Goal: Transaction & Acquisition: Obtain resource

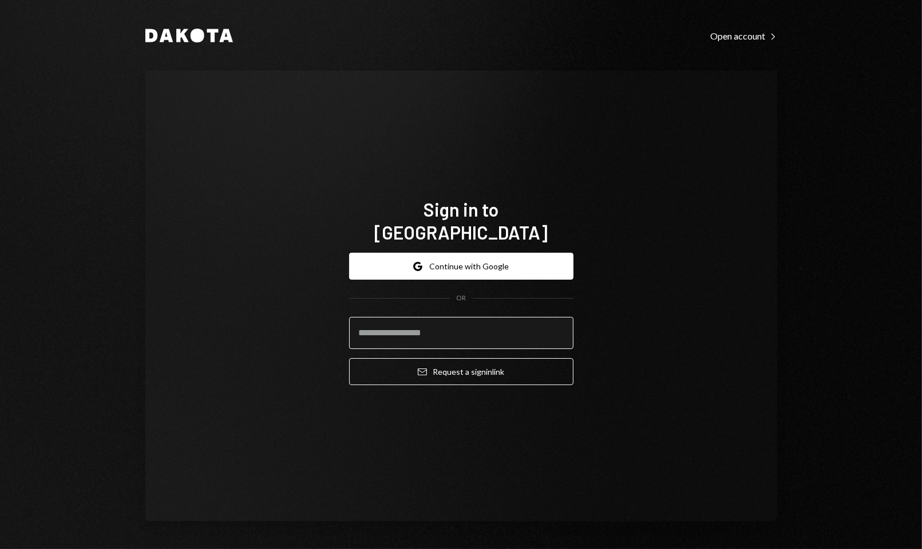
click at [492, 317] on input "email" at bounding box center [461, 333] width 224 height 32
type input "**********"
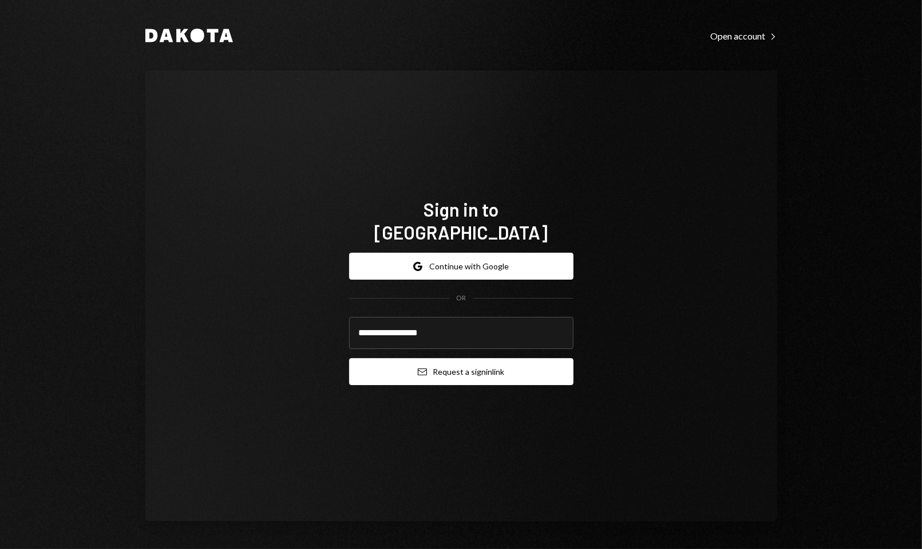
click at [472, 364] on button "Email Request a sign in link" at bounding box center [461, 371] width 224 height 27
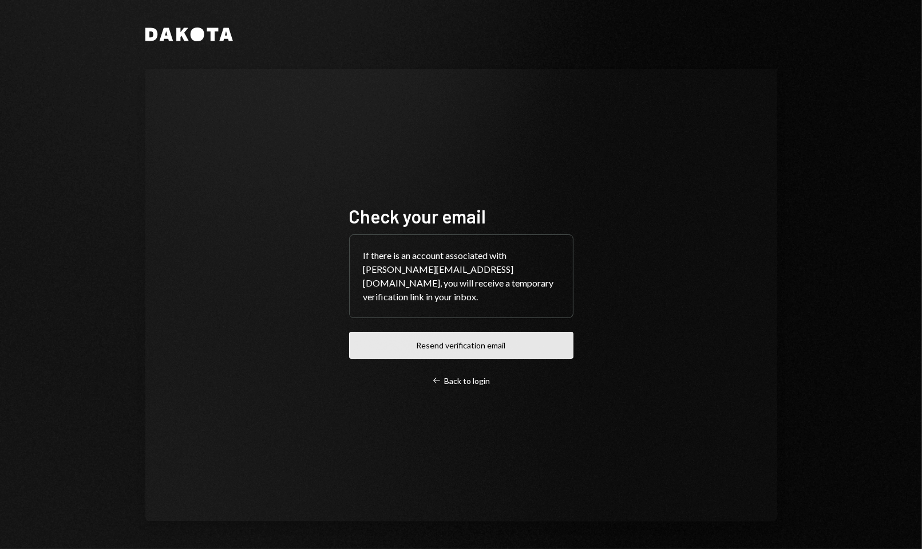
click at [413, 345] on button "Resend verification email" at bounding box center [461, 345] width 224 height 27
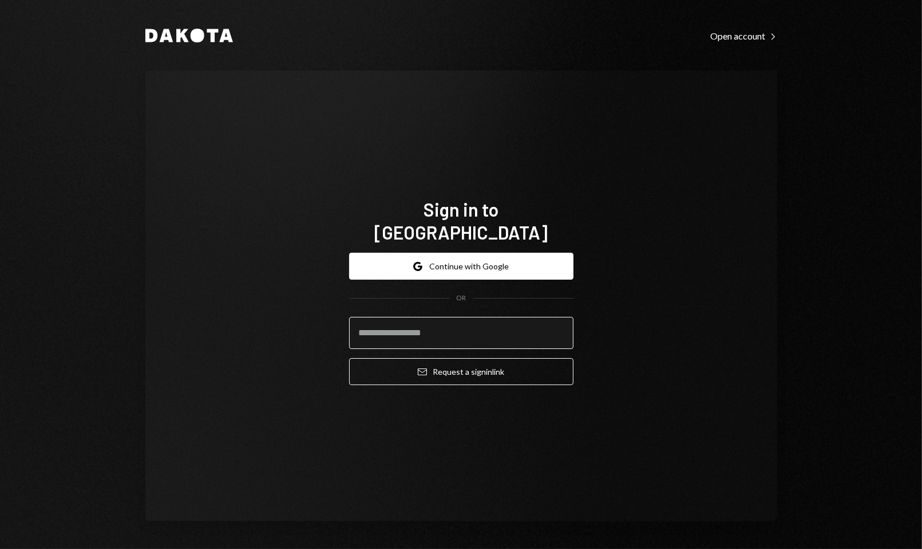
click at [488, 317] on input "email" at bounding box center [461, 333] width 224 height 32
type input "**********"
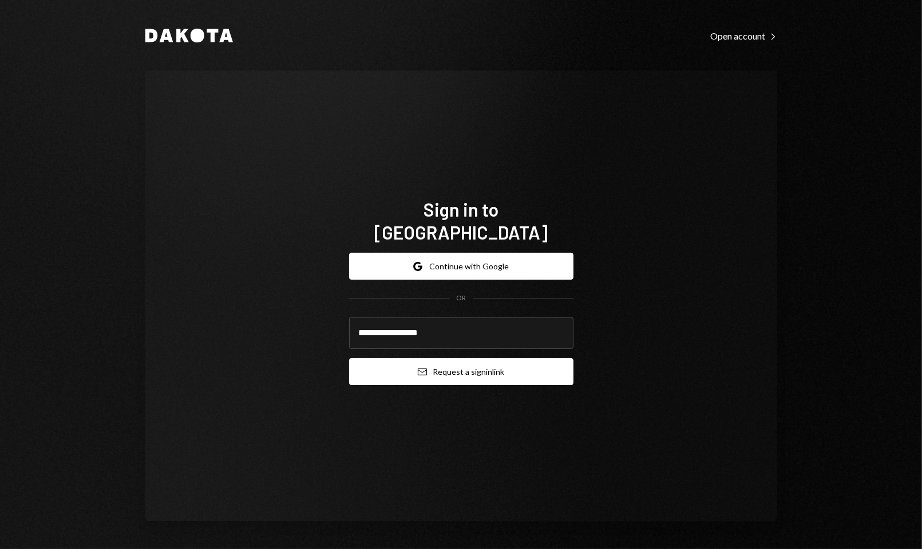
click at [479, 363] on button "Email Request a sign in link" at bounding box center [461, 371] width 224 height 27
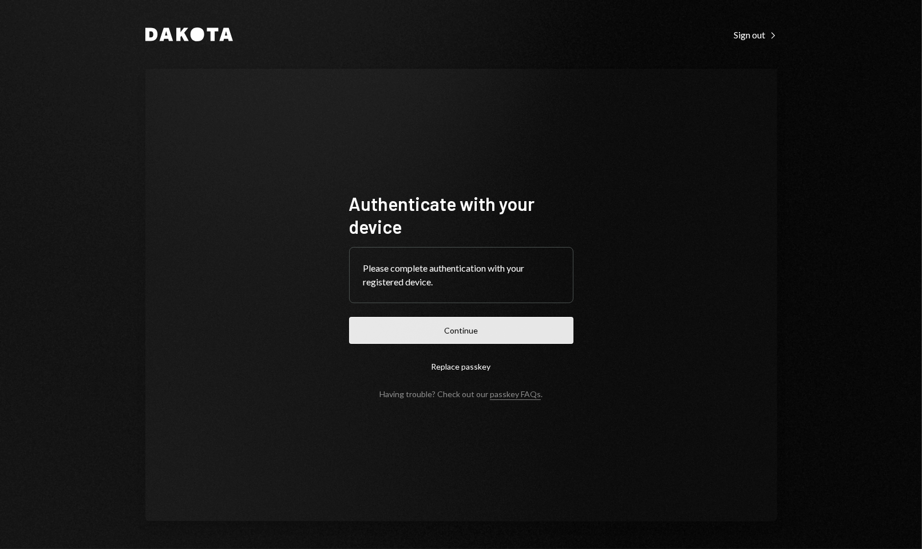
click at [528, 332] on button "Continue" at bounding box center [461, 330] width 224 height 27
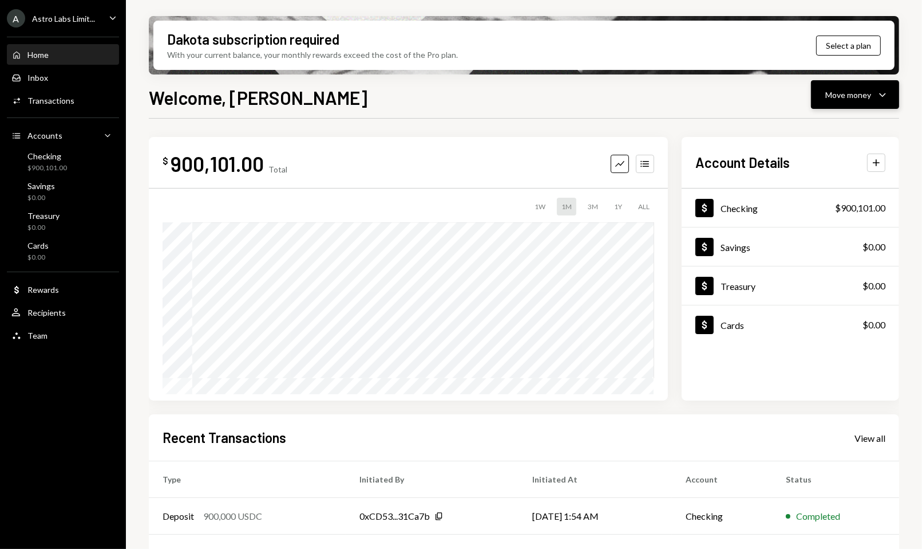
click at [863, 87] on button "Move money Caret Down" at bounding box center [855, 94] width 88 height 29
click at [818, 184] on div "Deposit" at bounding box center [846, 181] width 84 height 12
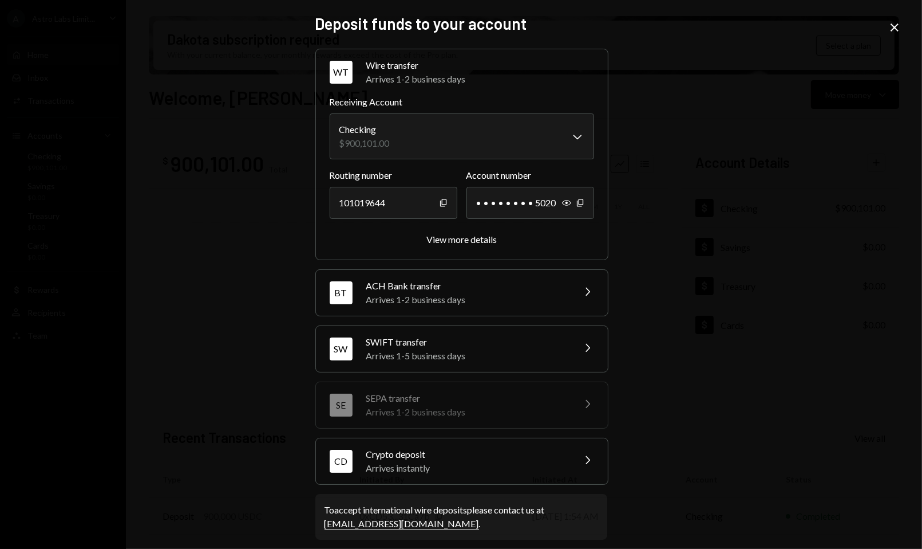
click at [444, 468] on div "Arrives instantly" at bounding box center [466, 468] width 200 height 14
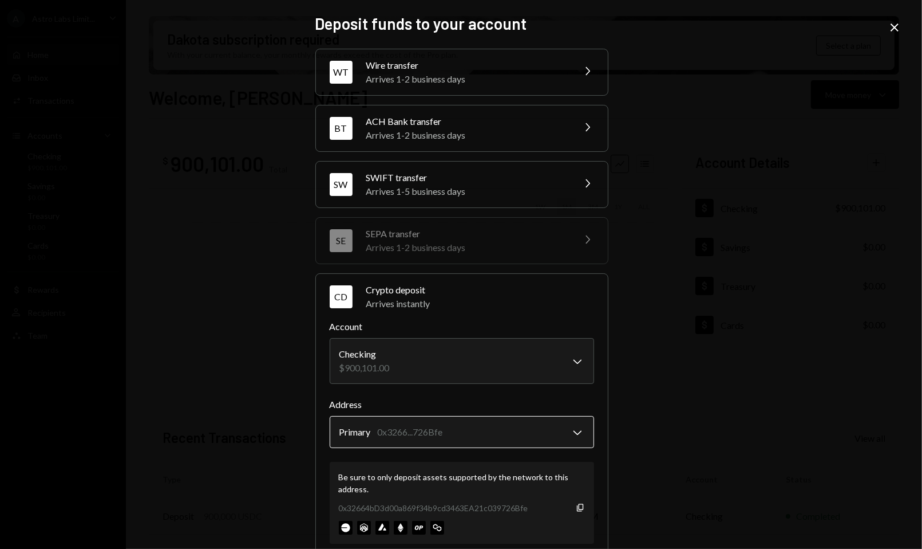
scroll to position [62, 0]
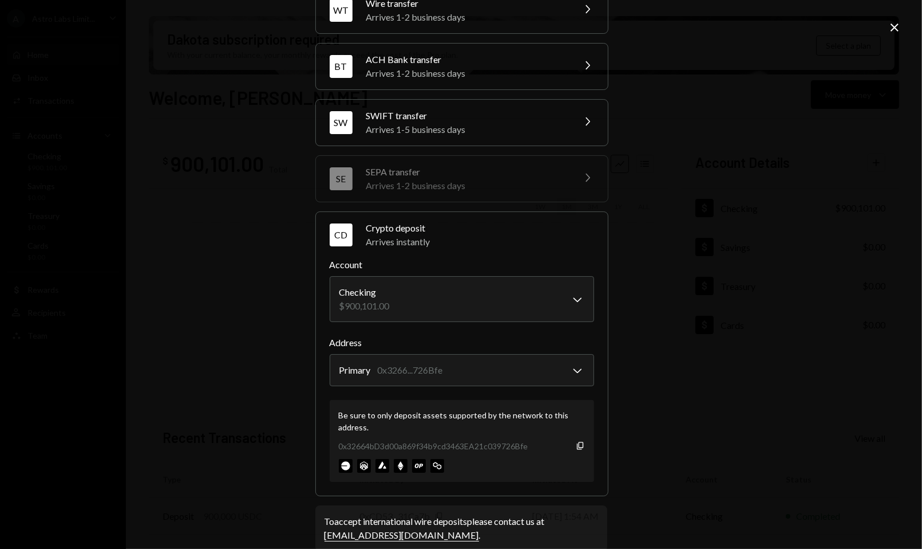
click at [576, 449] on div "0x32664bD3d00a869f34b9cd3463EA21c039726Bfe Copy" at bounding box center [462, 446] width 246 height 12
click at [577, 445] on icon "Copy" at bounding box center [580, 445] width 9 height 9
click at [576, 446] on icon "Copy" at bounding box center [580, 445] width 9 height 9
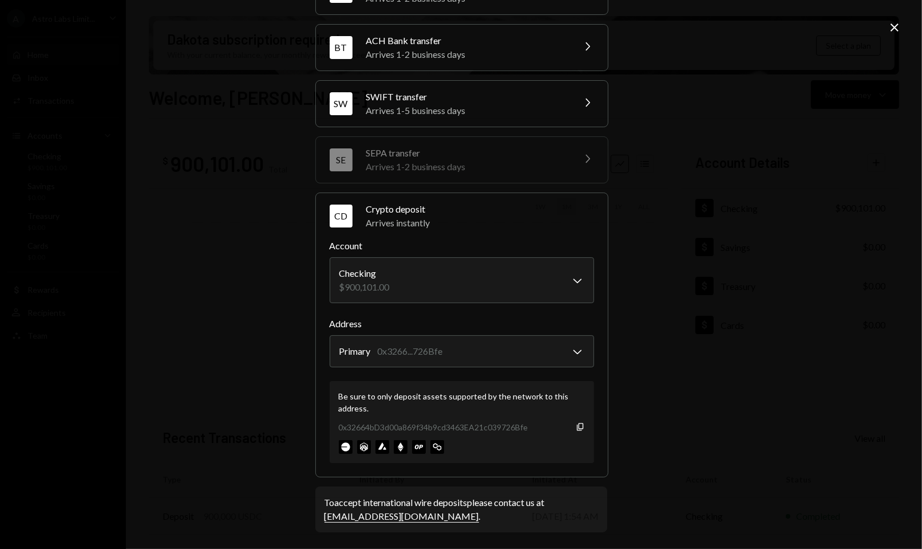
scroll to position [78, 0]
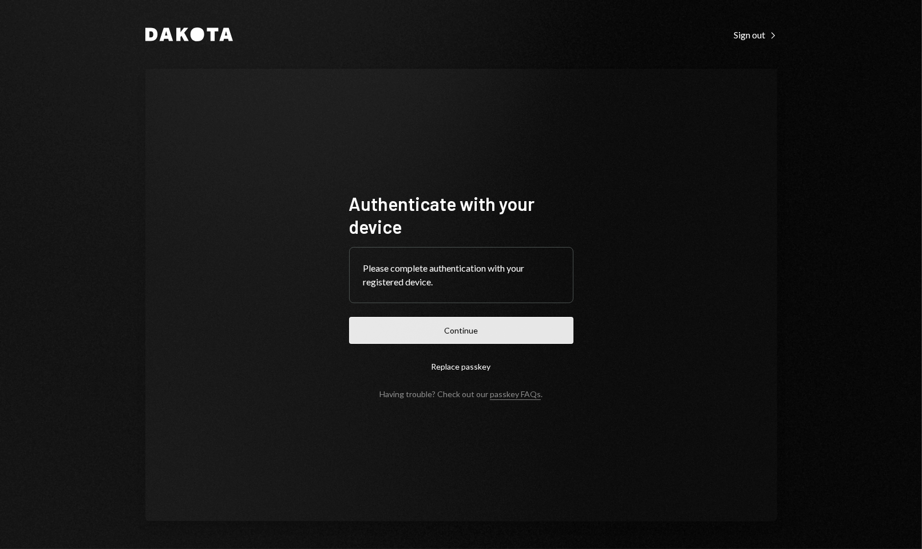
click at [391, 323] on button "Continue" at bounding box center [461, 330] width 224 height 27
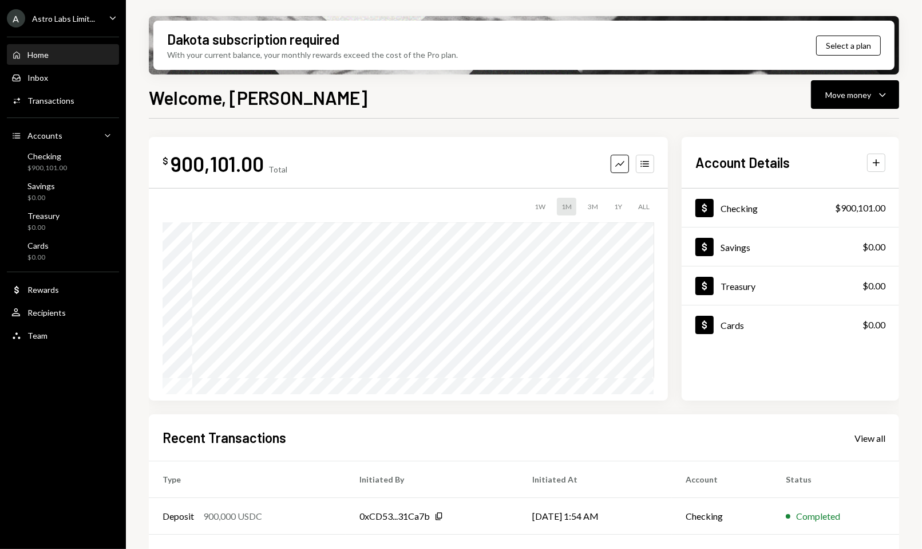
click at [902, 90] on div "Dakota subscription required With your current balance, your monthly rewards ex…" at bounding box center [524, 274] width 796 height 549
click at [885, 90] on icon "Caret Down" at bounding box center [883, 95] width 14 height 14
click at [818, 176] on div "Deposit" at bounding box center [846, 181] width 84 height 12
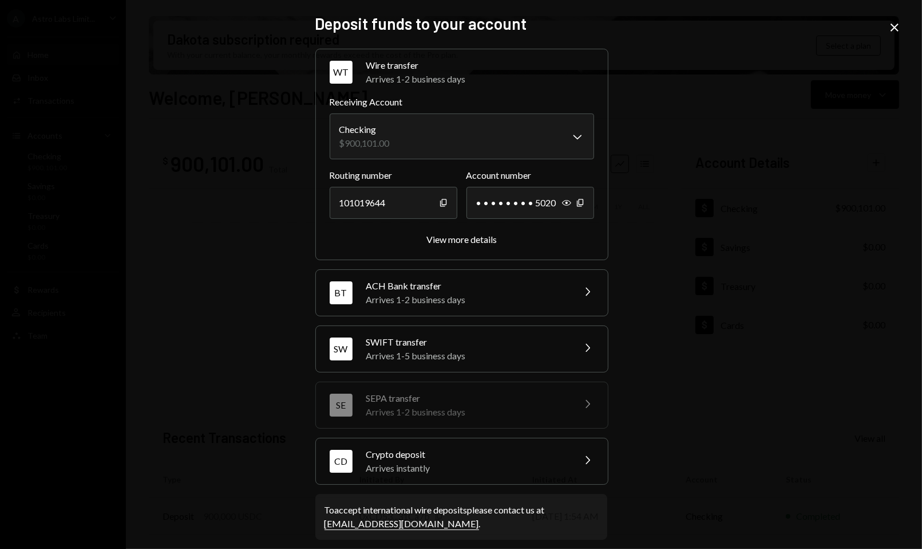
click at [535, 461] on div "Arrives instantly" at bounding box center [466, 468] width 200 height 14
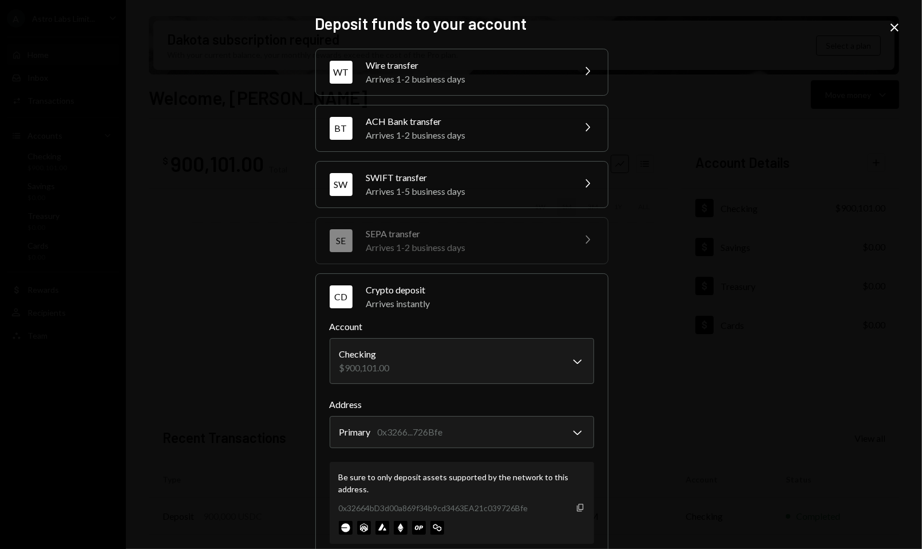
click at [577, 505] on icon "button" at bounding box center [580, 506] width 6 height 7
click at [446, 183] on div "SWIFT transfer" at bounding box center [466, 178] width 200 height 14
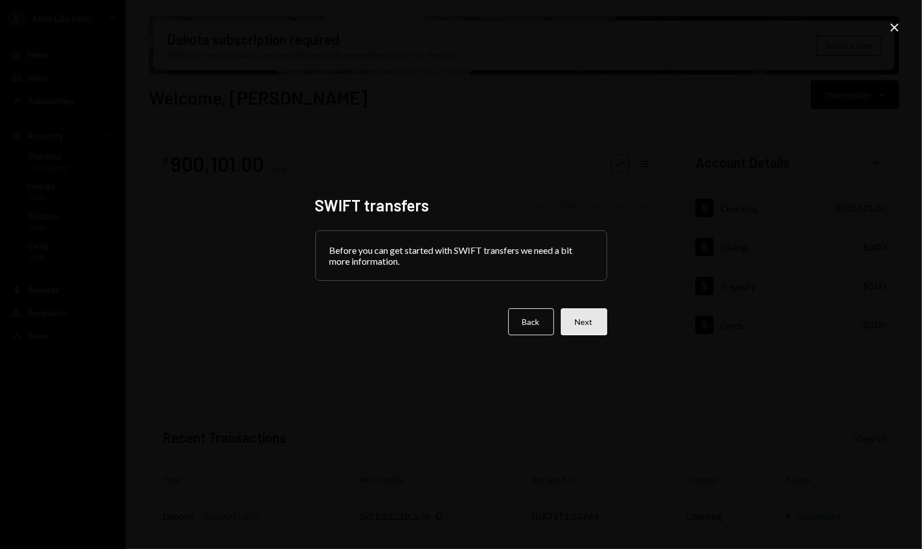
click at [601, 316] on button "Next" at bounding box center [584, 321] width 46 height 27
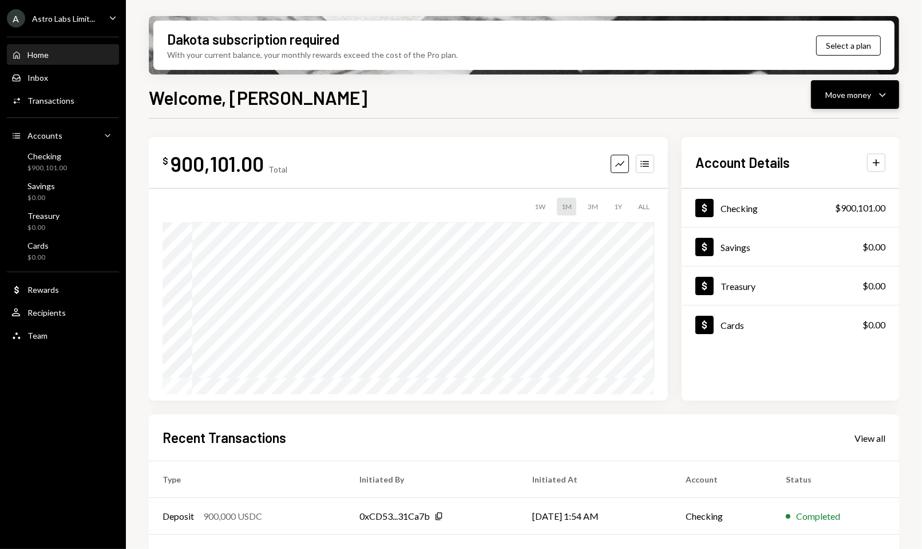
click at [891, 93] on button "Move money Caret Down" at bounding box center [855, 94] width 88 height 29
click at [812, 186] on div "Deposit" at bounding box center [846, 181] width 84 height 12
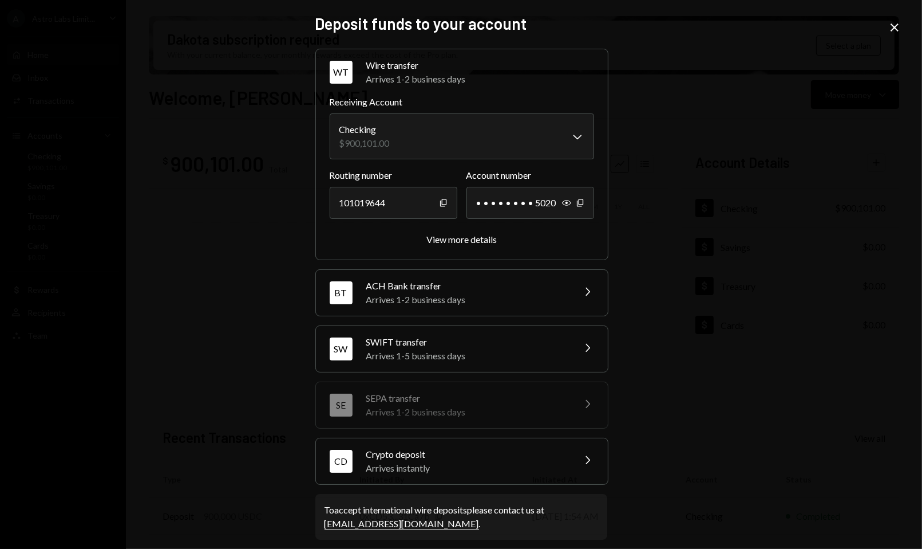
click at [548, 349] on div "Arrives 1-5 business days" at bounding box center [466, 356] width 200 height 14
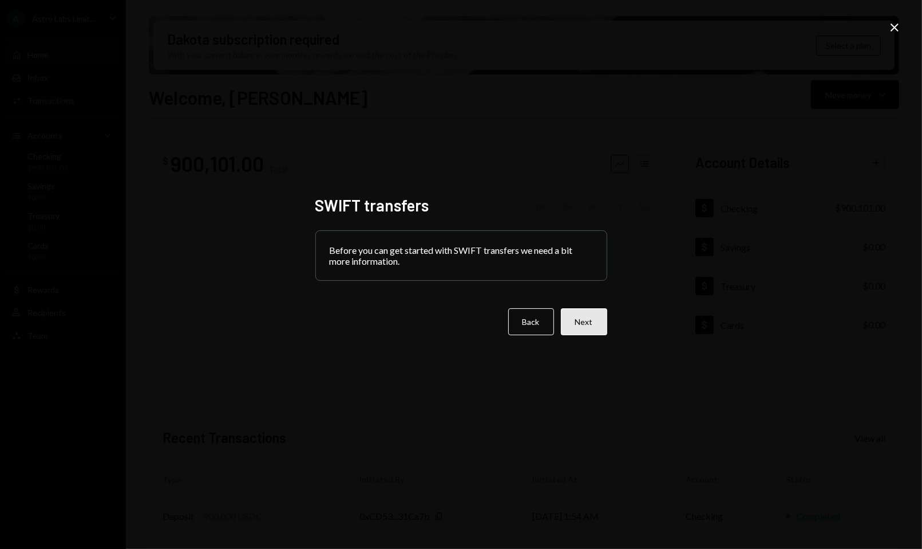
click at [581, 320] on button "Next" at bounding box center [584, 321] width 46 height 27
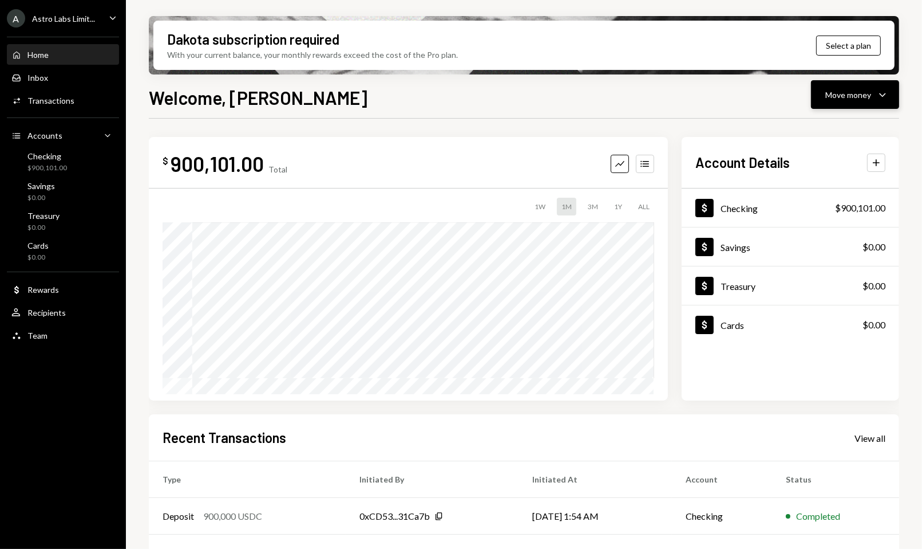
click at [877, 93] on icon "Caret Down" at bounding box center [883, 95] width 14 height 14
click at [818, 187] on div "Deposit Deposit" at bounding box center [837, 181] width 115 height 26
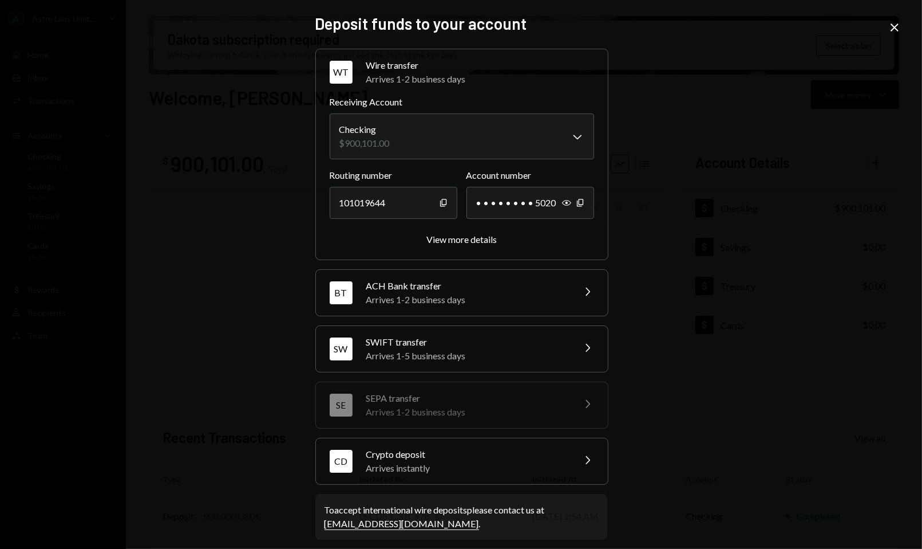
click at [537, 298] on div "Arrives 1-2 business days" at bounding box center [466, 300] width 200 height 14
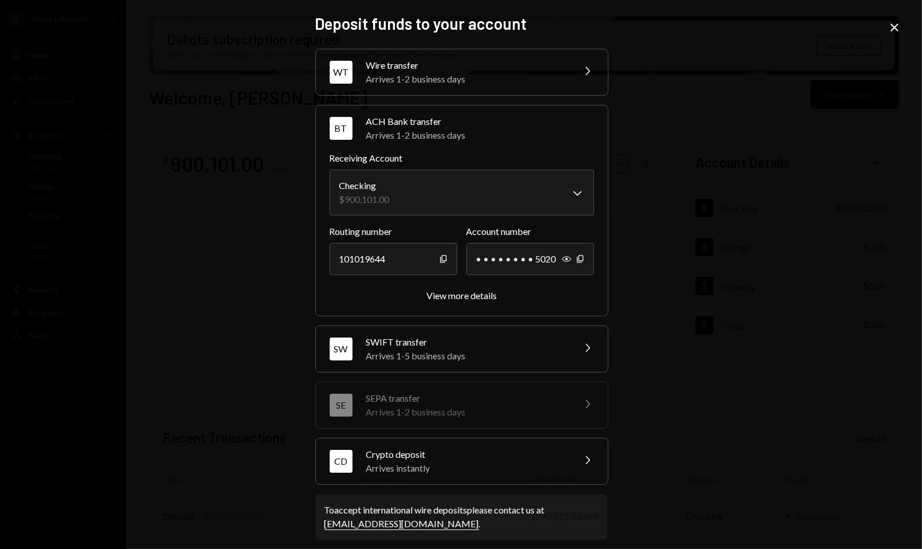
click at [554, 44] on div "**********" at bounding box center [461, 286] width 292 height 544
click at [542, 68] on div "Wire transfer" at bounding box center [466, 65] width 200 height 14
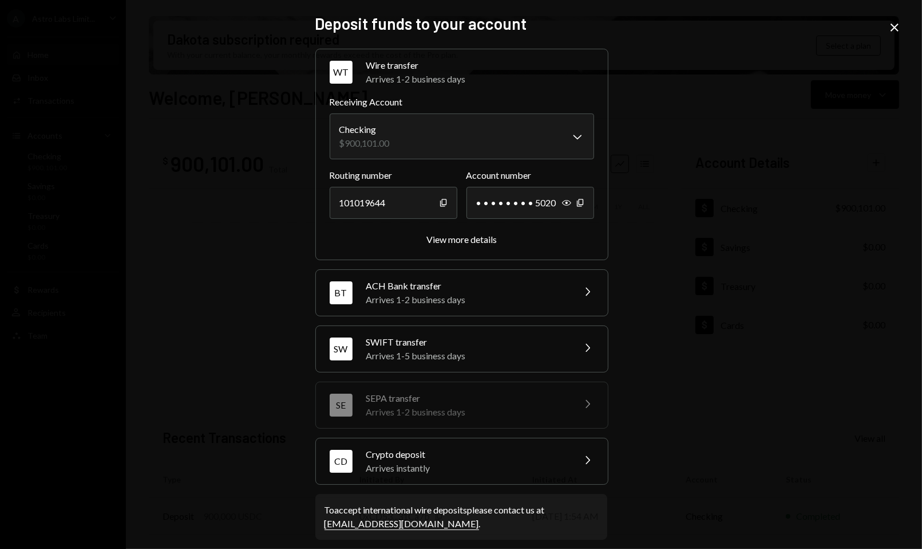
click at [711, 148] on div "**********" at bounding box center [461, 274] width 922 height 549
click at [512, 344] on div "SWIFT transfer" at bounding box center [466, 342] width 200 height 14
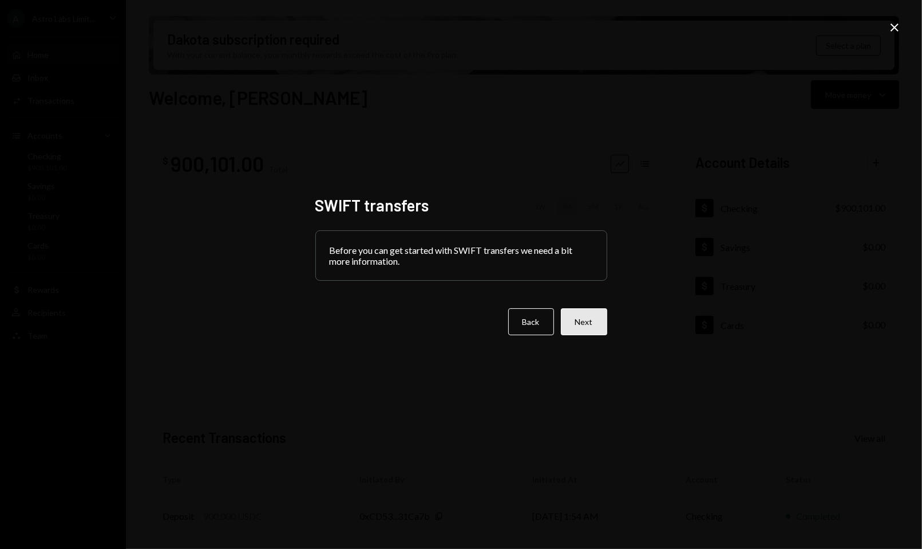
click at [588, 328] on button "Next" at bounding box center [584, 321] width 46 height 27
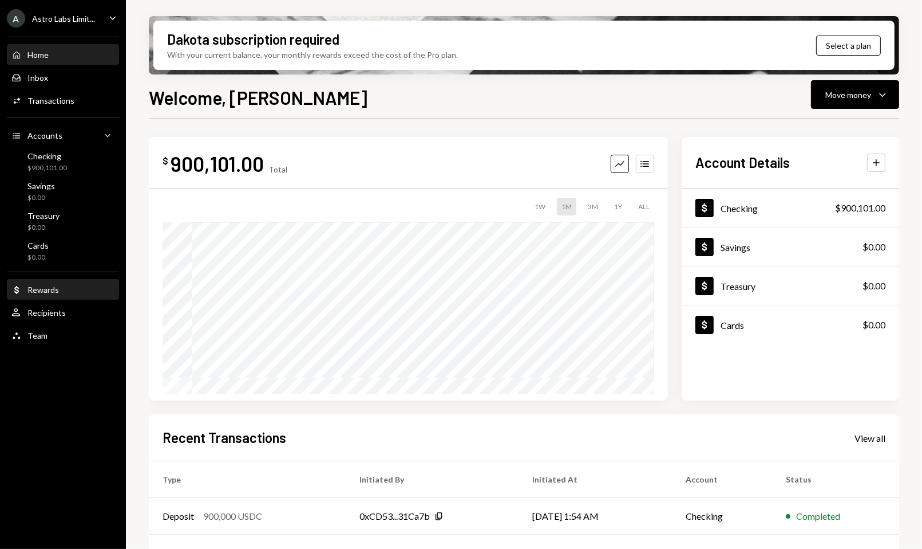
click at [60, 293] on div "Dollar Rewards" at bounding box center [62, 290] width 103 height 10
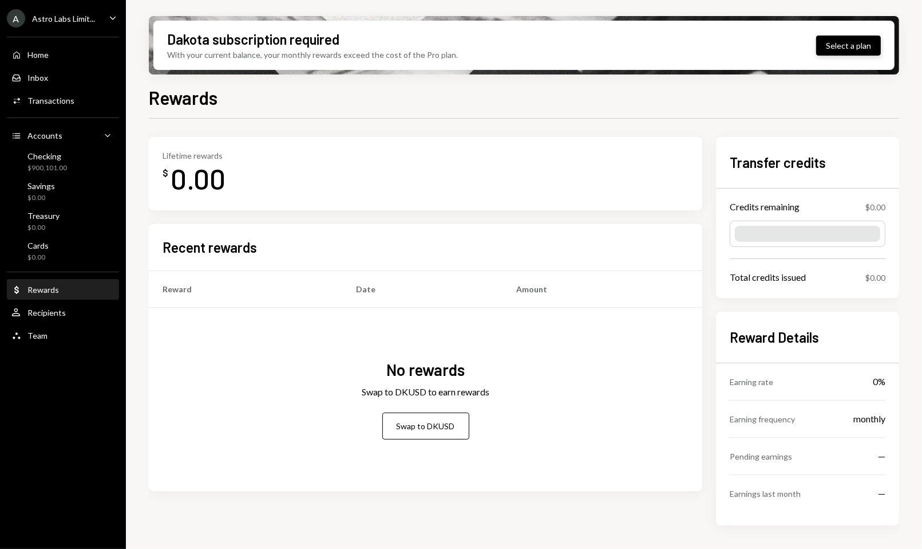
click at [834, 50] on button "Select a plan" at bounding box center [849, 46] width 65 height 20
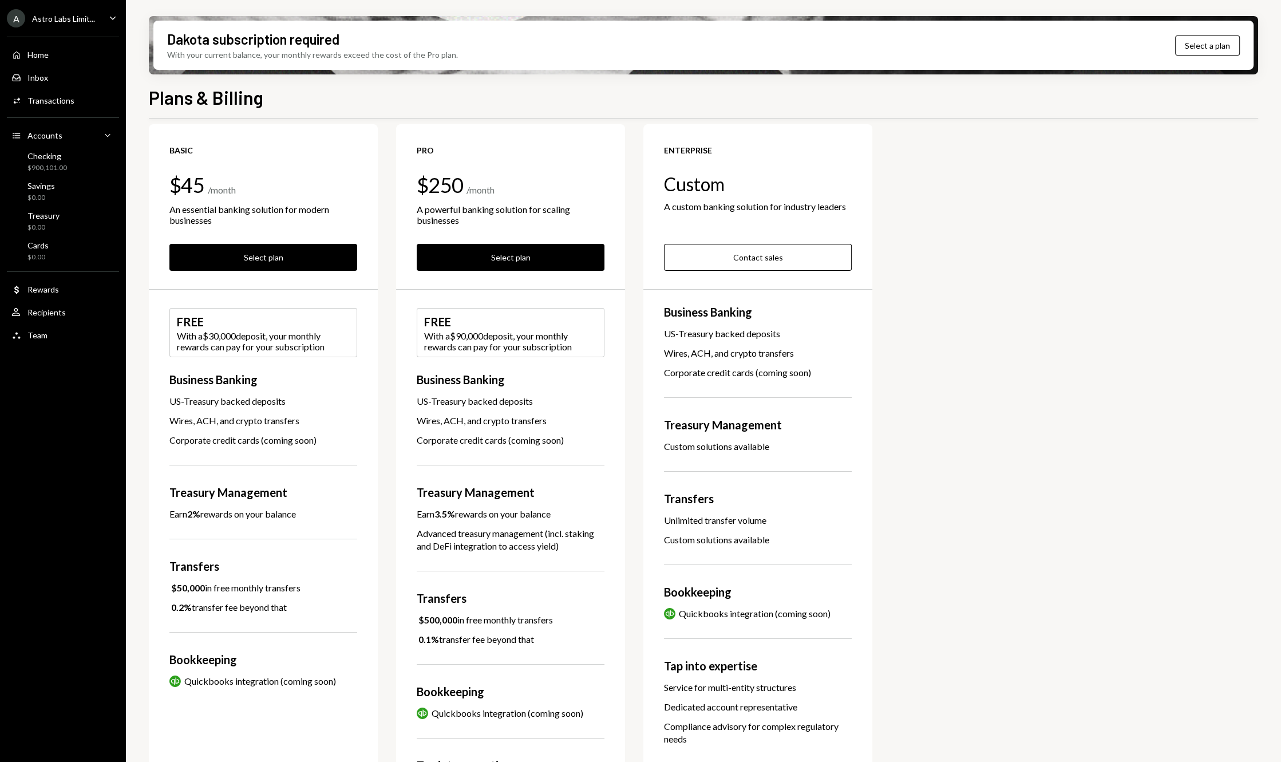
scroll to position [7, 0]
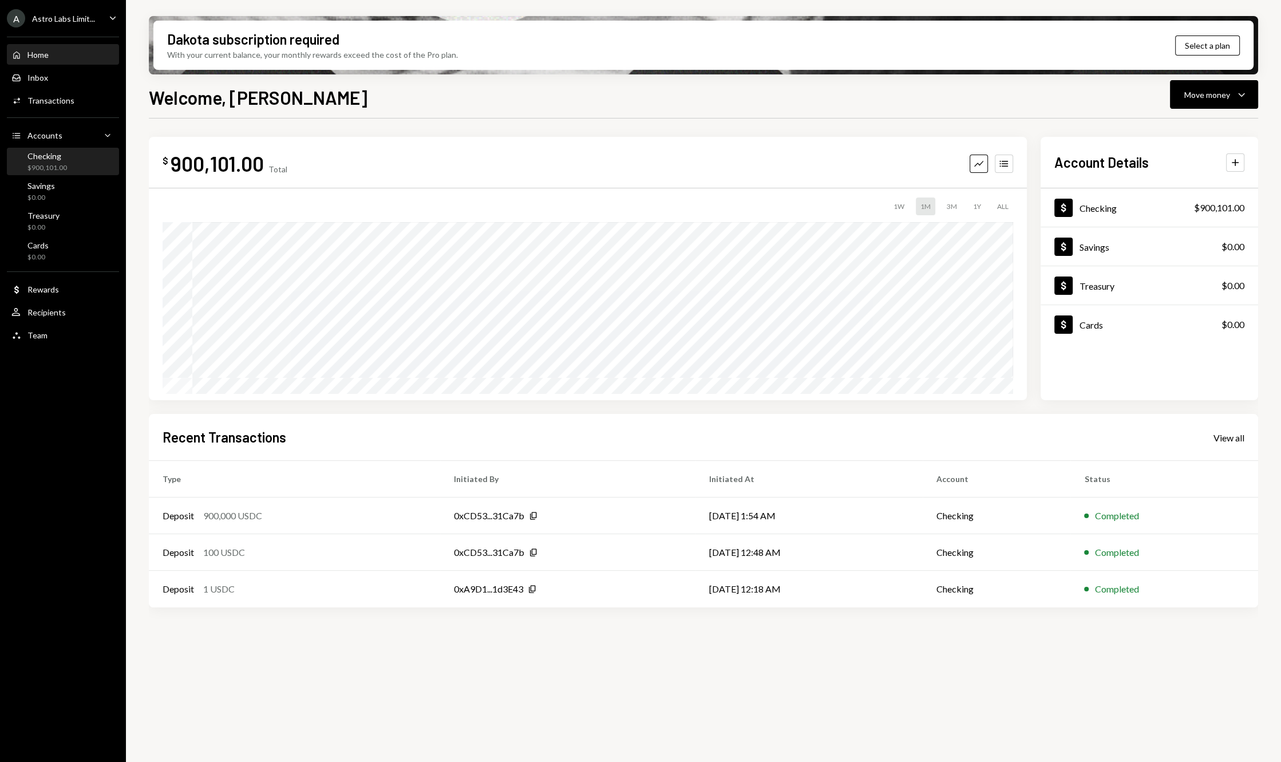
click at [92, 168] on div "Checking $900,101.00" at bounding box center [62, 162] width 103 height 22
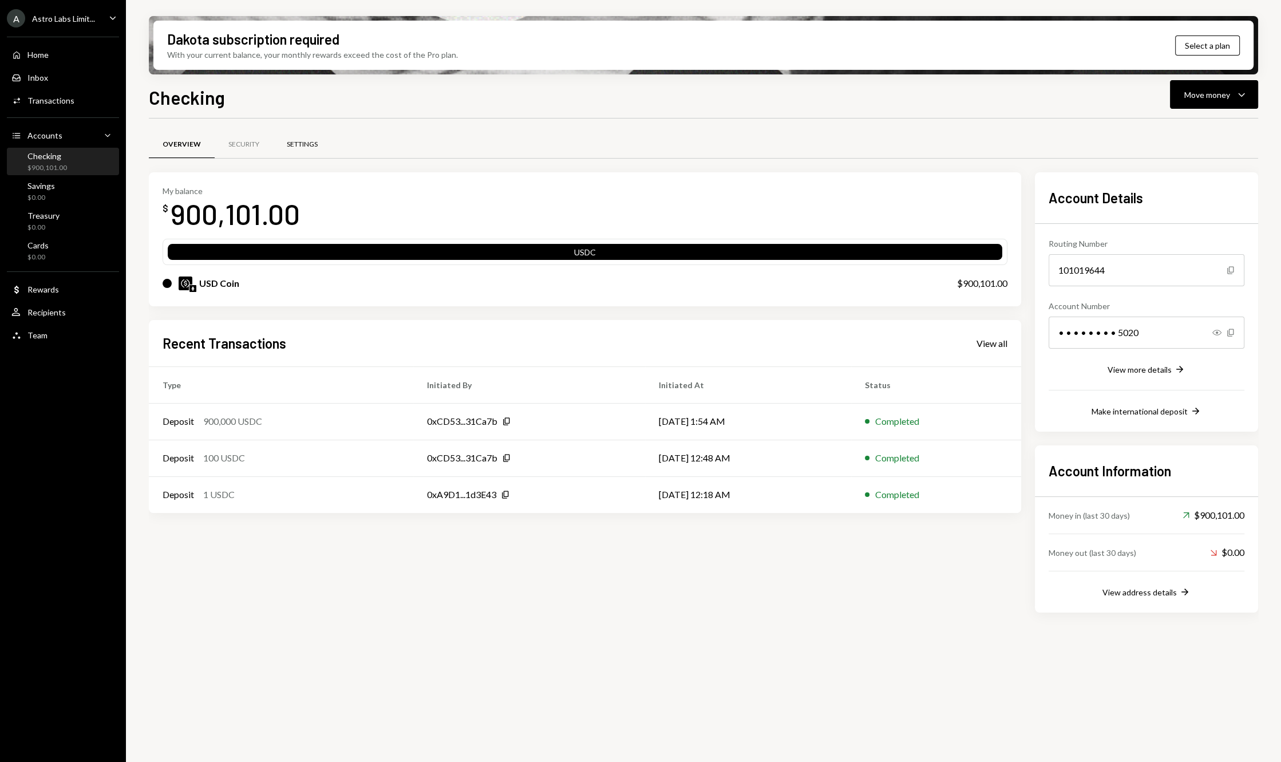
click at [312, 145] on div "Settings" at bounding box center [302, 145] width 31 height 10
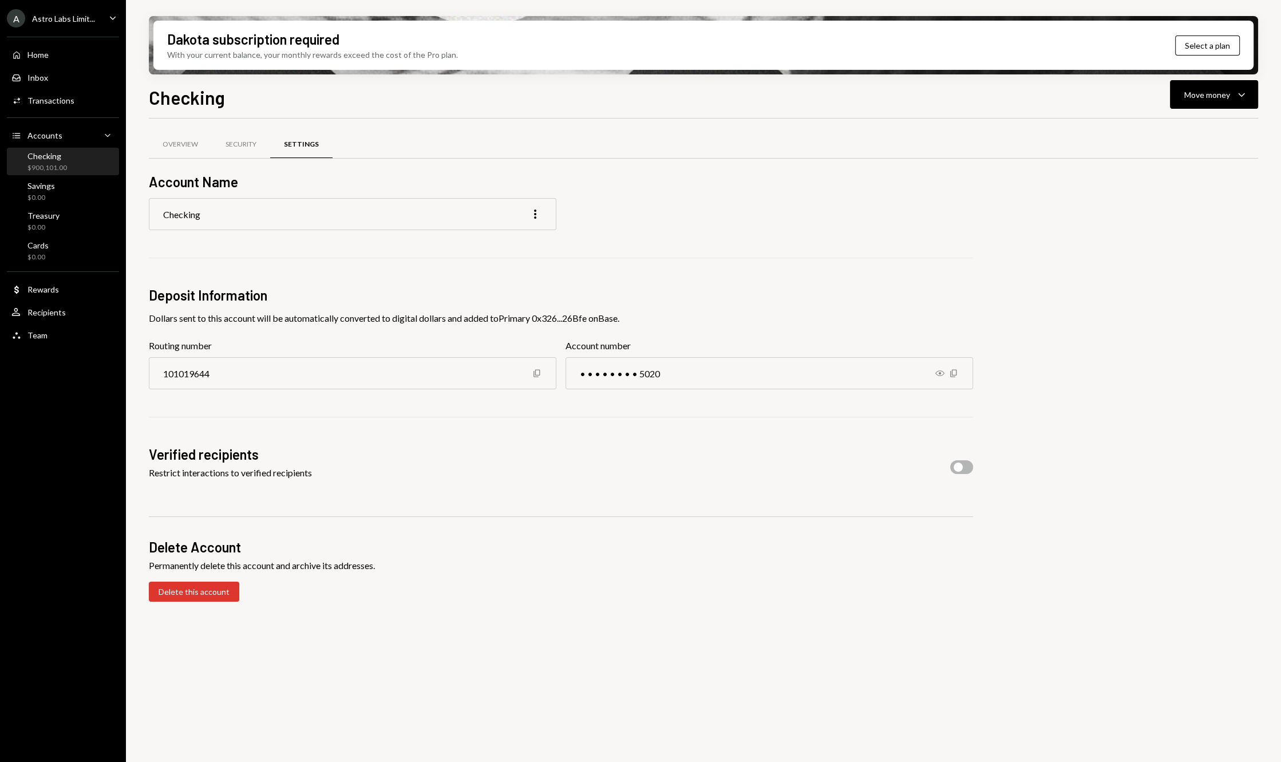
click at [272, 214] on div "Checking More" at bounding box center [353, 214] width 408 height 32
click at [250, 147] on div "Security" at bounding box center [241, 145] width 31 height 10
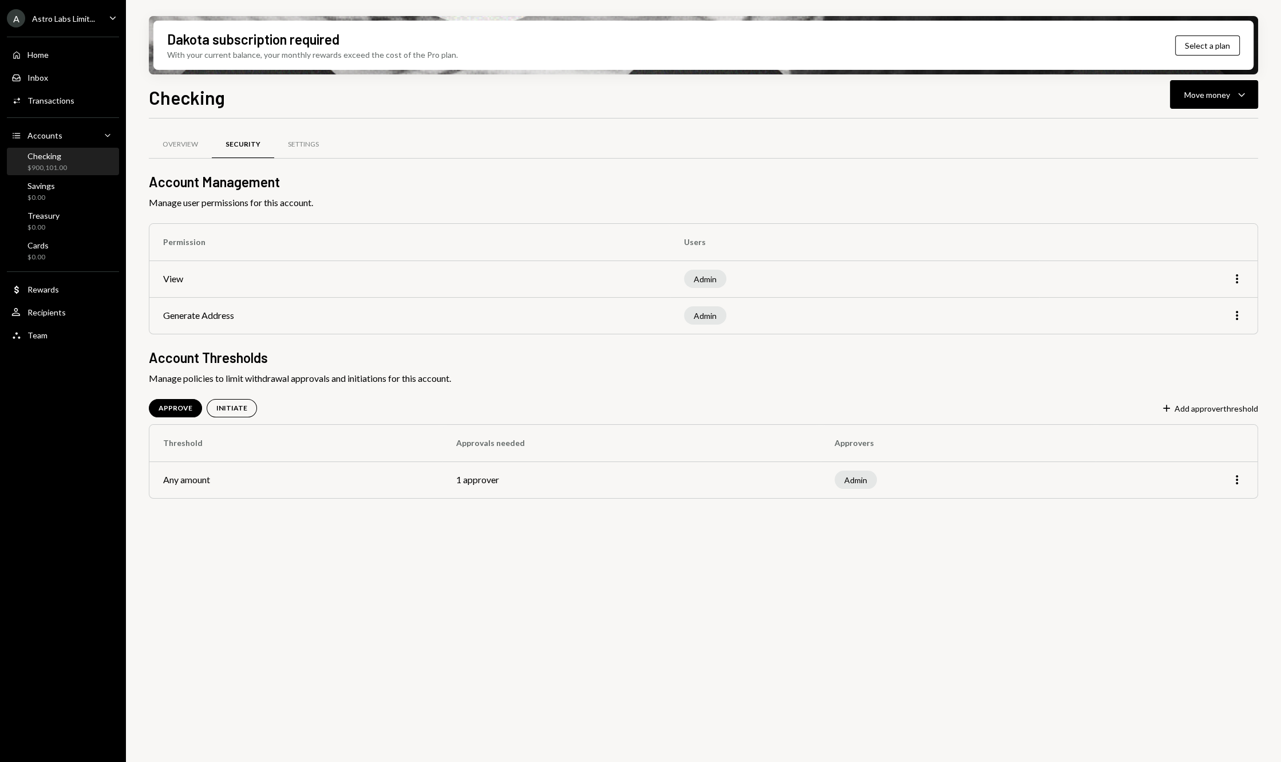
click at [175, 281] on td "View" at bounding box center [409, 279] width 521 height 37
click at [1233, 97] on div "Move money Caret Down" at bounding box center [1215, 95] width 60 height 14
click at [600, 145] on div "Overview Security Settings" at bounding box center [704, 144] width 1110 height 29
click at [180, 142] on div "Overview" at bounding box center [181, 145] width 36 height 10
